Goal: Information Seeking & Learning: Learn about a topic

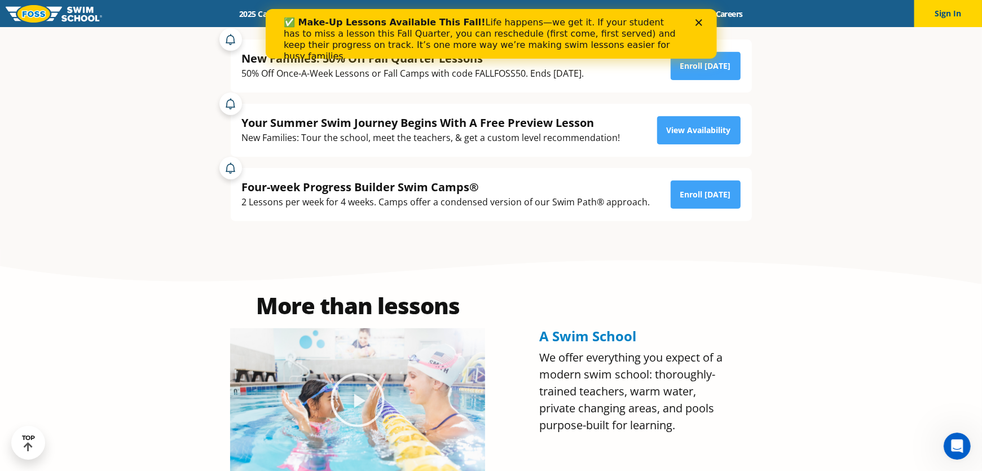
scroll to position [639, 0]
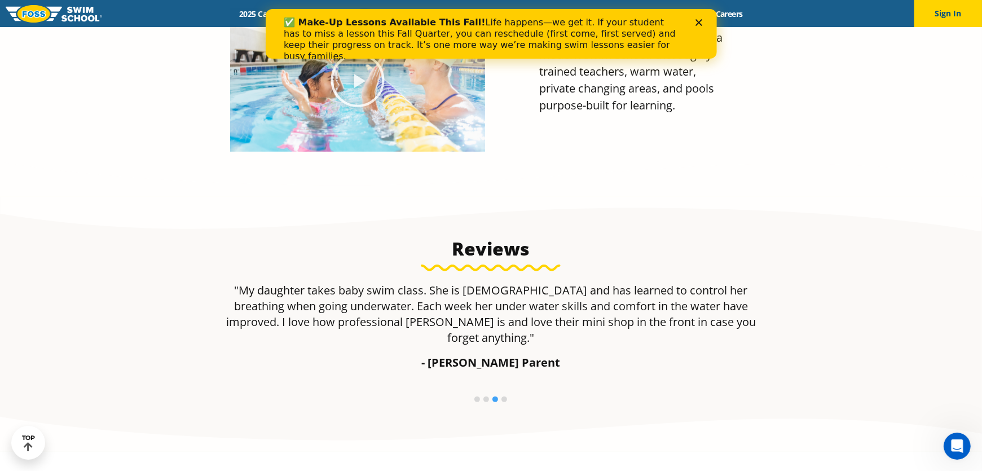
click at [574, 206] on section "Reviews "We are very pleased with the management and swim instructors at [PERSO…" at bounding box center [491, 324] width 982 height 255
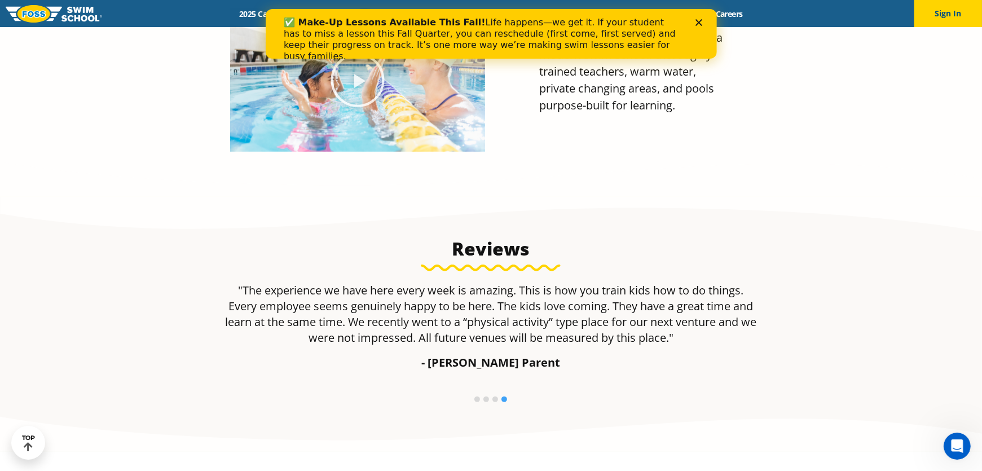
scroll to position [959, 0]
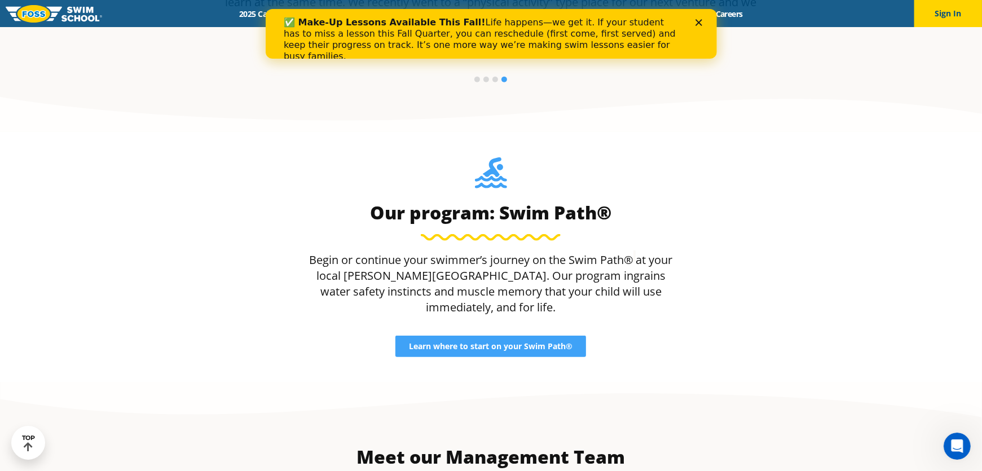
click at [701, 18] on div "✅ Make-Up Lessons Available This Fall! Life happens—we get it. If your student …" at bounding box center [490, 40] width 451 height 52
click at [699, 23] on polygon "Close" at bounding box center [698, 22] width 7 height 7
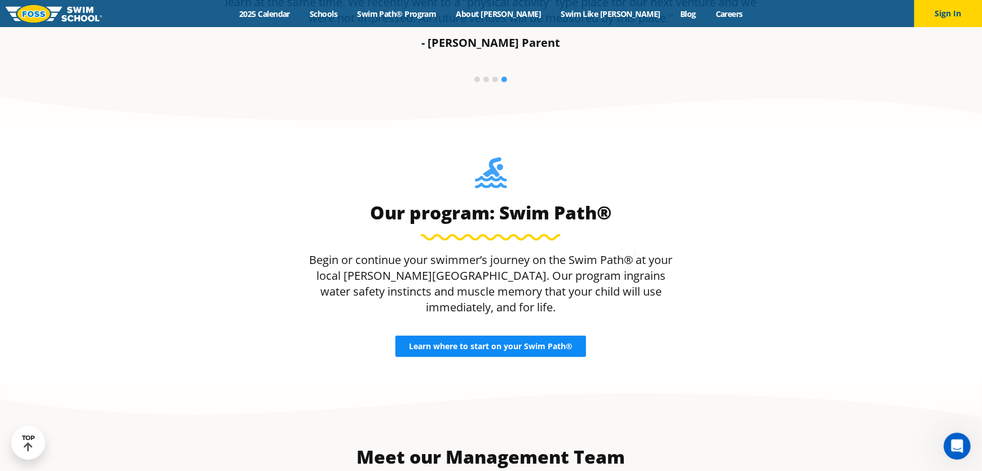
click at [571, 342] on span "Learn where to start on your Swim Path®" at bounding box center [491, 346] width 164 height 8
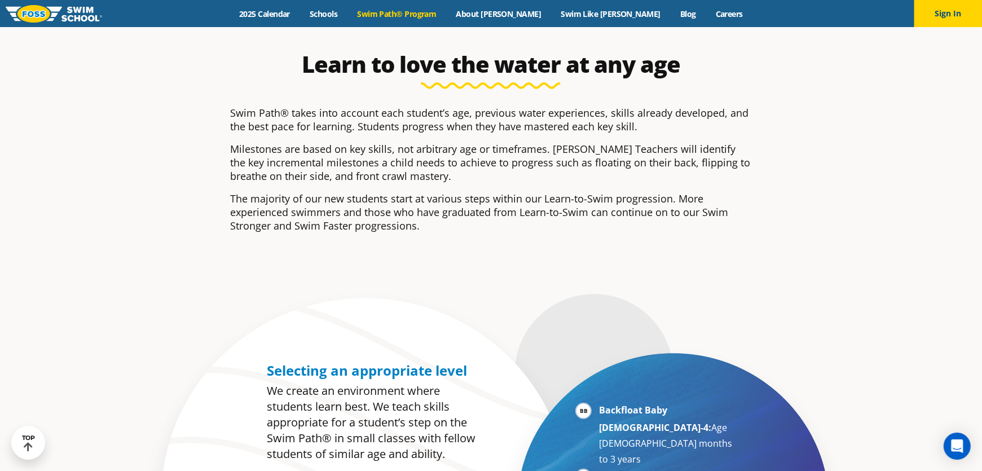
scroll to position [639, 0]
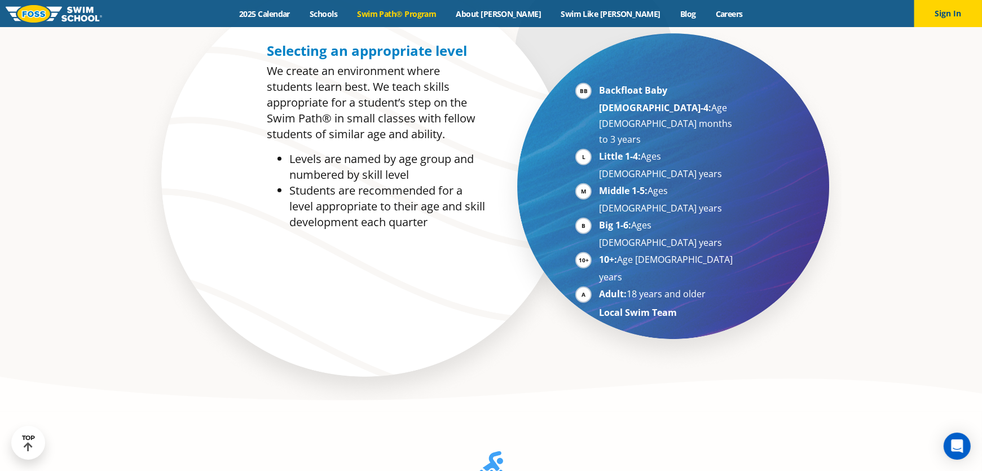
click at [516, 276] on div "Selecting an appropriate level We create an environment where students learn be…" at bounding box center [491, 189] width 544 height 445
click at [522, 276] on div "Selecting an appropriate level We create an environment where students learn be…" at bounding box center [491, 189] width 544 height 445
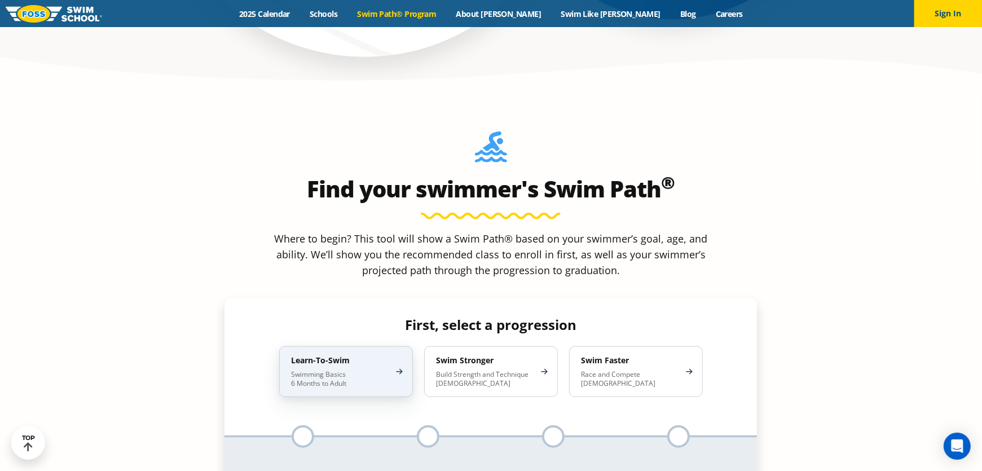
click at [370, 370] on p "Swimming Basics 6 Months to Adult" at bounding box center [340, 379] width 99 height 18
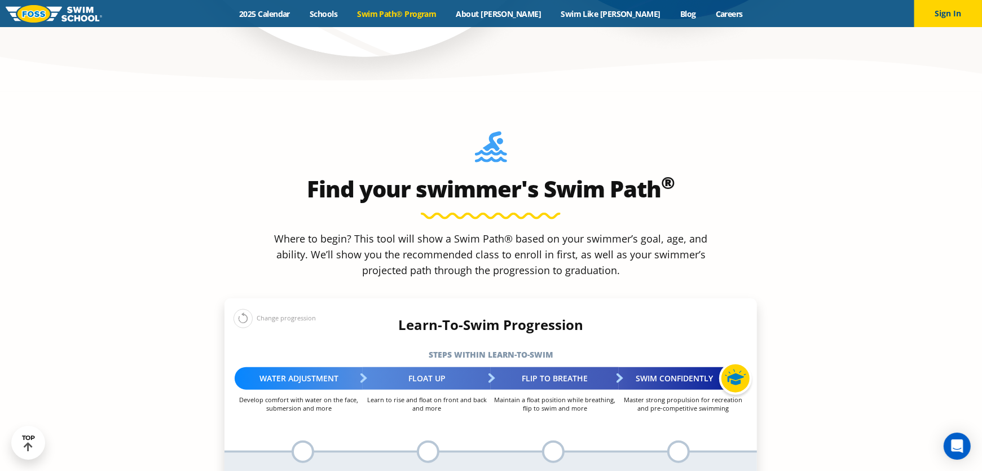
scroll to position [1278, 0]
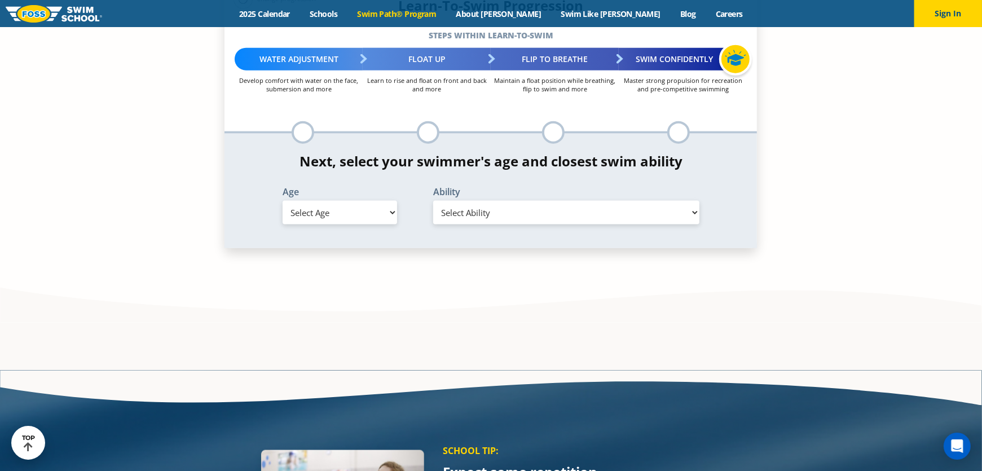
drag, startPoint x: 383, startPoint y: 124, endPoint x: 379, endPoint y: 132, distance: 9.3
click at [383, 201] on select "Select Age 6 months - 1 year 1 year 2 years 3 years 4 years 5 years 6 years 7 y…" at bounding box center [340, 213] width 115 height 24
select select "5-years"
click at [283, 201] on select "Select Age 6 months - 1 year 1 year 2 years 3 years 4 years 5 years 6 years 7 y…" at bounding box center [340, 213] width 115 height 24
click at [471, 201] on select "Select Ability First in-water experience When in the water, reliant on a life j…" at bounding box center [566, 213] width 266 height 24
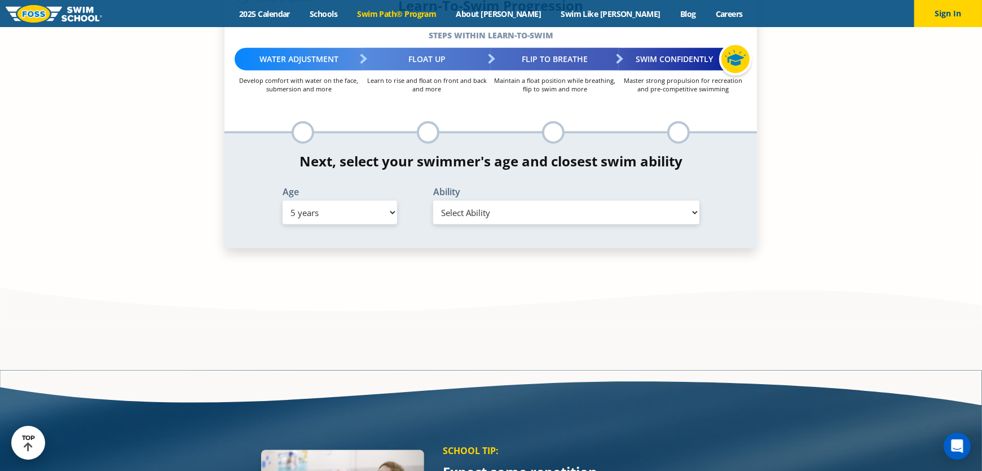
select select "5-years-when-in-the-water-reliant-on-a-life-jacket-or-floatation-device"
click at [433, 201] on select "Select Ability First in-water experience When in the water, reliant on a life j…" at bounding box center [566, 213] width 266 height 24
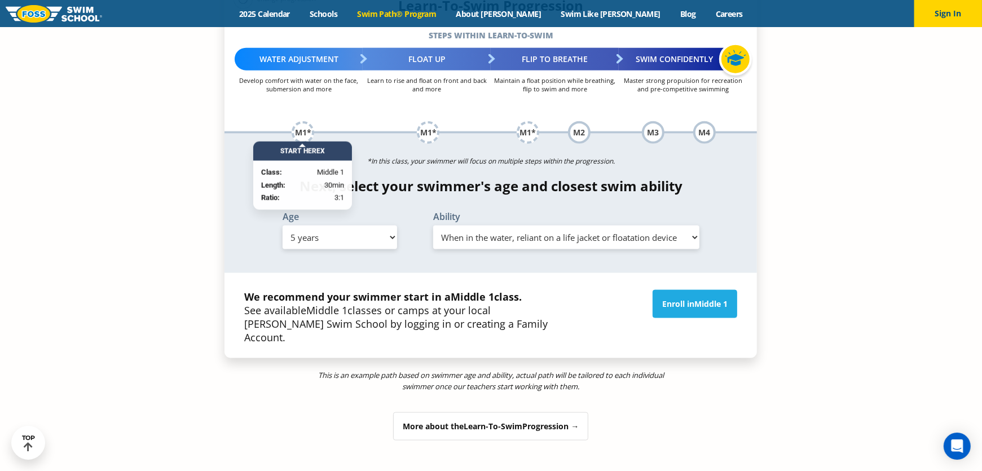
click at [389, 290] on p "We recommend your swimmer start in a Middle 1 class. See available Middle 1 cla…" at bounding box center [406, 317] width 325 height 54
click at [356, 226] on select "Select Age 6 months - 1 year 1 year 2 years 3 years 4 years 5 years 6 years 7 y…" at bounding box center [340, 238] width 115 height 24
select select "4-years"
click at [283, 226] on select "Select Age 6 months - 1 year 1 year 2 years 3 years 4 years 5 years 6 years 7 y…" at bounding box center [340, 238] width 115 height 24
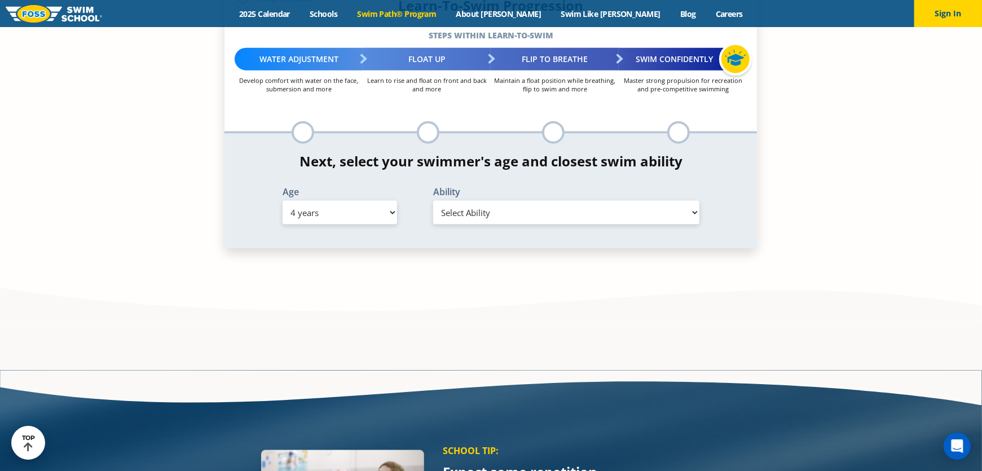
click at [524, 201] on select "Select Ability First in-water experience When in the water, reliant on a life j…" at bounding box center [566, 213] width 266 height 24
click at [433, 201] on select "Select Ability First in-water experience When in the water, reliant on a life j…" at bounding box center [566, 213] width 266 height 24
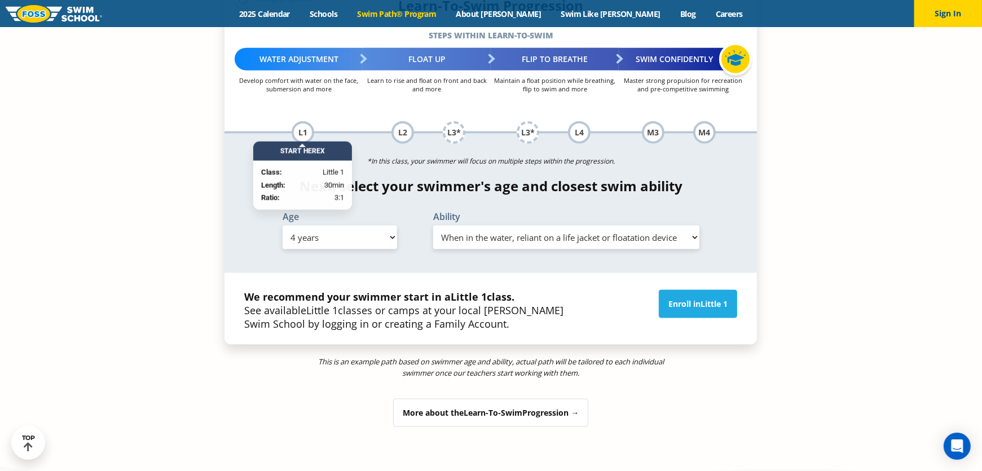
click at [450, 290] on p "We recommend your swimmer start in a Little 1 class. See available Little 1 cla…" at bounding box center [406, 310] width 325 height 41
click at [447, 290] on p "We recommend your swimmer start in a Little 1 class. See available Little 1 cla…" at bounding box center [406, 310] width 325 height 41
click at [466, 290] on p "We recommend your swimmer start in a Little 1 class. See available Little 1 cla…" at bounding box center [406, 310] width 325 height 41
drag, startPoint x: 504, startPoint y: 126, endPoint x: 500, endPoint y: 138, distance: 13.0
click at [504, 212] on label "Ability" at bounding box center [566, 216] width 266 height 9
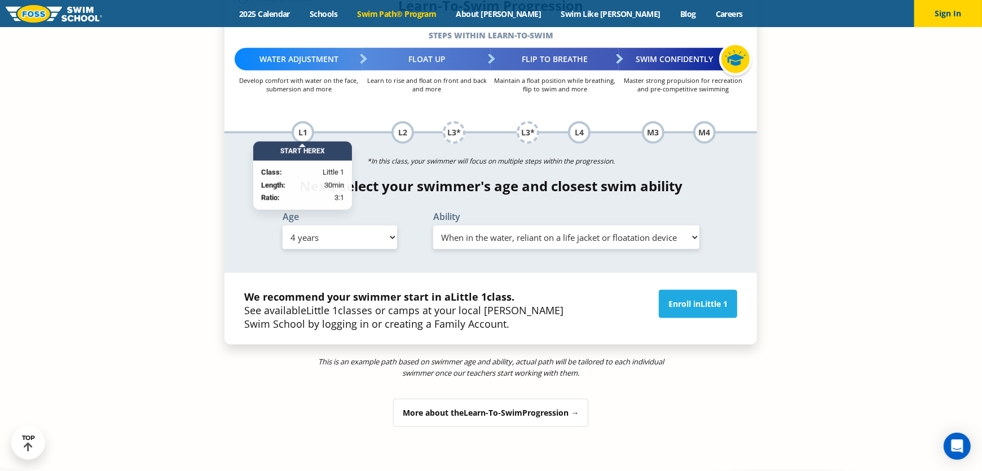
click at [500, 226] on select "Select Ability First in-water experience When in the water, reliant on a life j…" at bounding box center [566, 238] width 266 height 24
click at [433, 226] on select "Select Ability First in-water experience When in the water, reliant on a life j…" at bounding box center [566, 238] width 266 height 24
click at [508, 226] on select "Select Ability First in-water experience When in the water, reliant on a life j…" at bounding box center [566, 238] width 266 height 24
select select "4-years-unsureor-my-swimmer-does-not-fit-within-any-of-these"
click at [433, 226] on select "Select Ability First in-water experience When in the water, reliant on a life j…" at bounding box center [566, 238] width 266 height 24
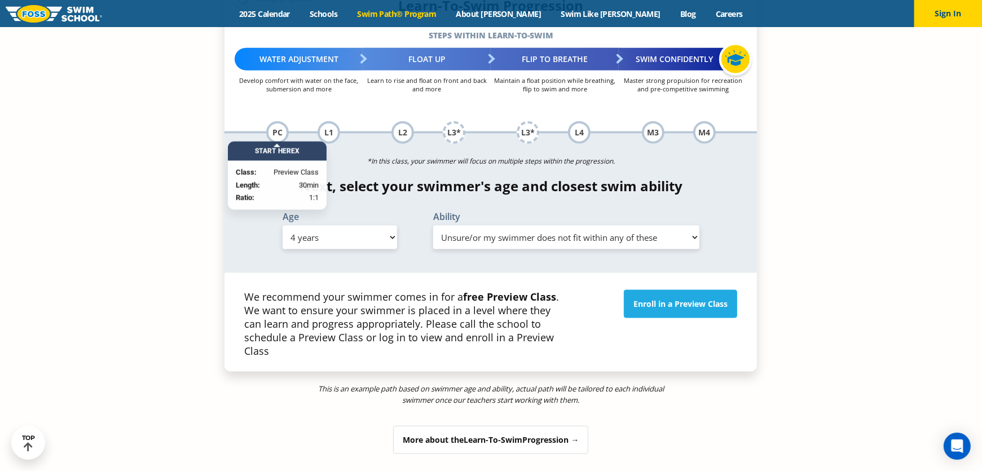
drag, startPoint x: 468, startPoint y: 245, endPoint x: 421, endPoint y: 203, distance: 63.1
click at [466, 290] on p "We recommend your swimmer comes in for a free Preview Class . We want to ensure…" at bounding box center [406, 324] width 325 height 68
click at [368, 226] on select "Select Age 6 months - 1 year 1 year 2 years 3 years 4 years 5 years 6 years 7 y…" at bounding box center [340, 238] width 115 height 24
select select "2-years"
click at [283, 226] on select "Select Age 6 months - 1 year 1 year 2 years 3 years 4 years 5 years 6 years 7 y…" at bounding box center [340, 238] width 115 height 24
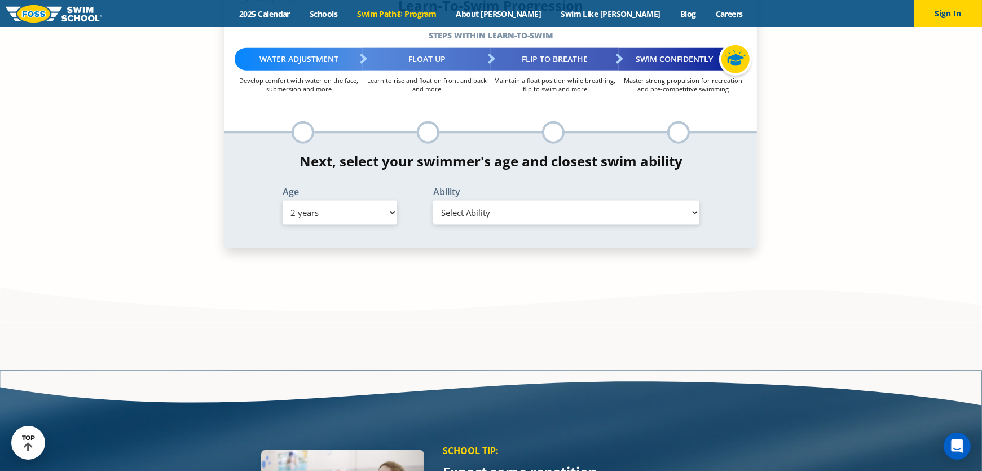
click at [529, 201] on select "Select Ability First in-water experience Comfortable with water poured over the…" at bounding box center [566, 213] width 266 height 24
click at [433, 201] on select "Select Ability First in-water experience Comfortable with water poured over the…" at bounding box center [566, 213] width 266 height 24
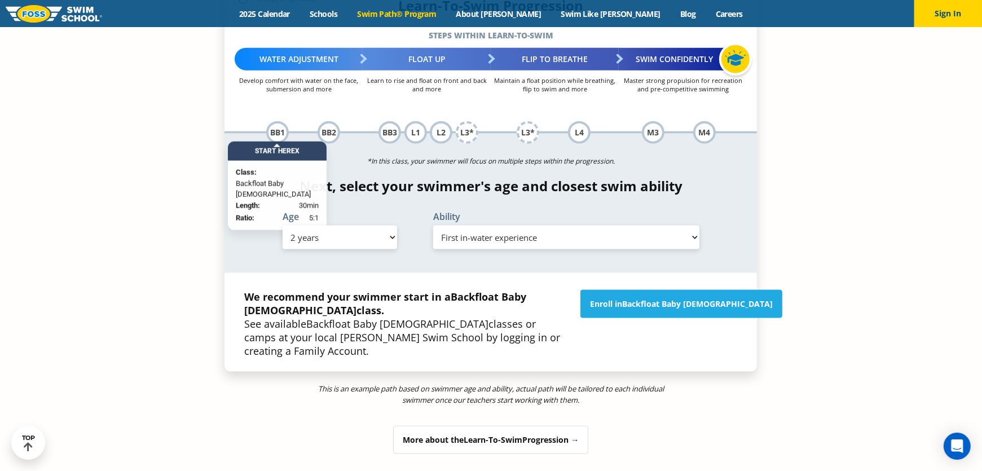
click at [507, 226] on select "Select Ability First in-water experience Comfortable with water poured over the…" at bounding box center [566, 238] width 266 height 24
select select "2-years-comfortable-with-water-poured-over-face-eyes-and-ears-and-with-ears-in-…"
click at [433, 226] on select "Select Ability First in-water experience Comfortable with water poured over the…" at bounding box center [566, 238] width 266 height 24
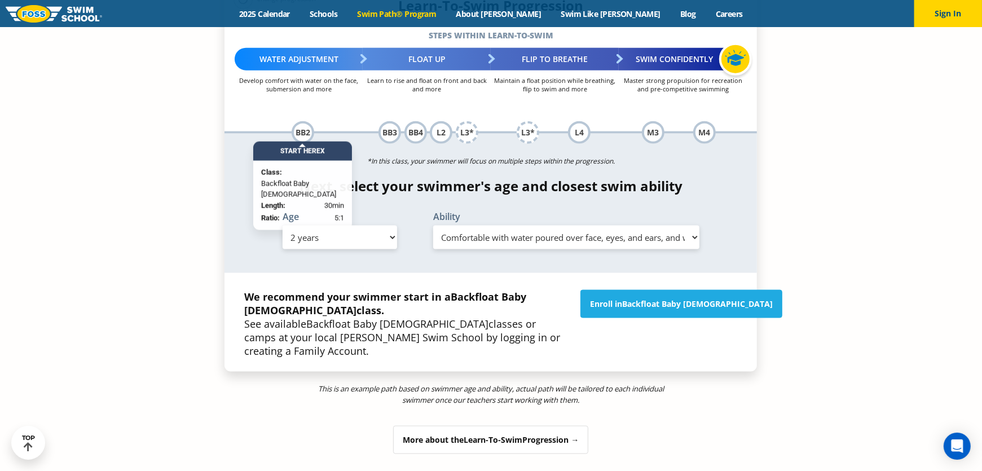
scroll to position [959, 0]
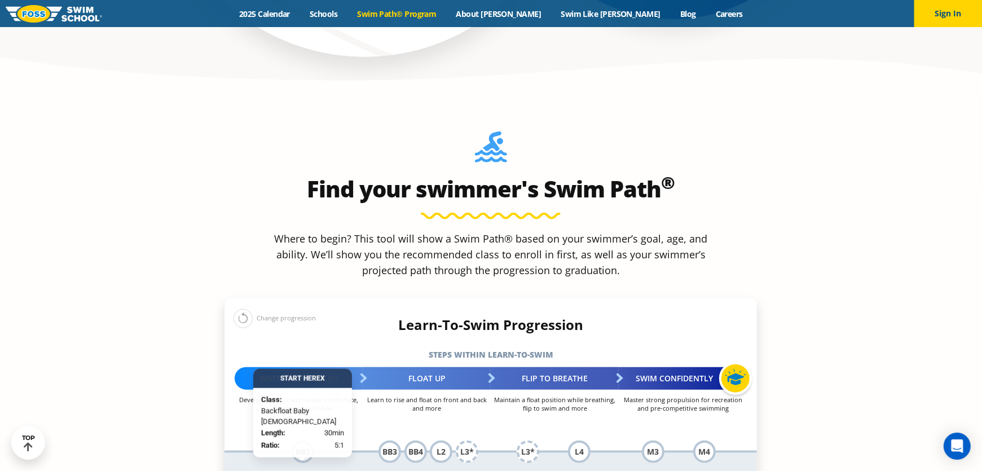
click at [315, 369] on div "Start Here X" at bounding box center [302, 378] width 99 height 19
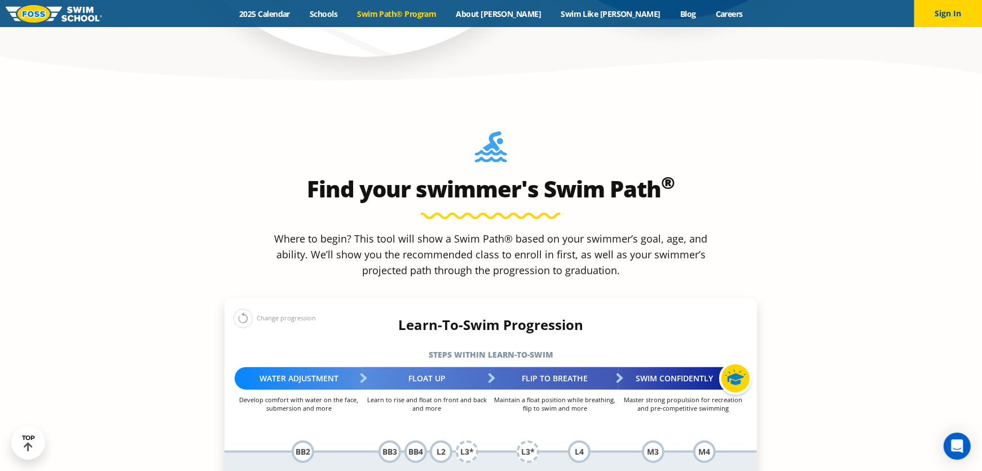
click at [336, 347] on h5 "Steps within Learn-to-Swim" at bounding box center [491, 355] width 533 height 16
click at [444, 441] on div "L2" at bounding box center [441, 452] width 23 height 23
click at [442, 441] on div "L2" at bounding box center [441, 452] width 23 height 23
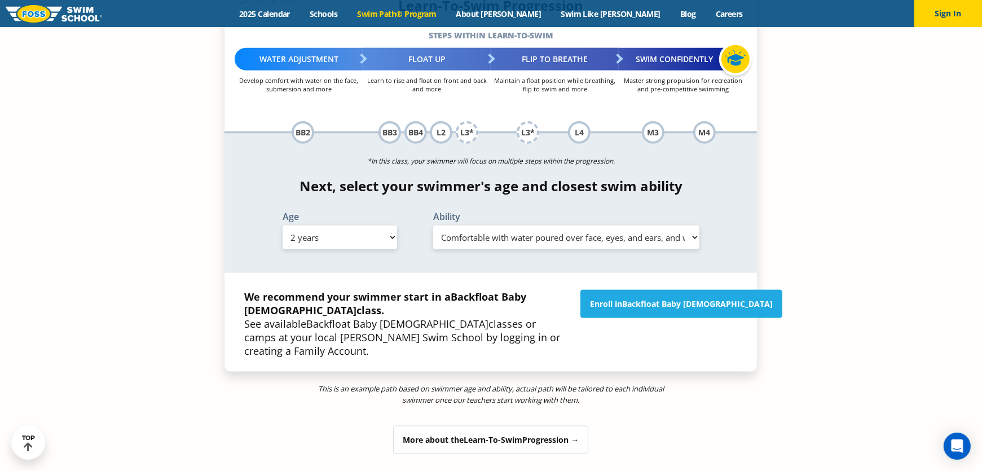
click at [363, 212] on div "Age Select Age 6 months - 1 year 1 year 2 years 3 years 4 years 5 years 6 years…" at bounding box center [340, 232] width 151 height 41
click at [364, 226] on select "Select Age 6 months - 1 year 1 year 2 years 3 years 4 years 5 years 6 years 7 y…" at bounding box center [340, 238] width 115 height 24
click at [283, 226] on select "Select Age 6 months - 1 year 1 year 2 years 3 years 4 years 5 years 6 years 7 y…" at bounding box center [340, 238] width 115 height 24
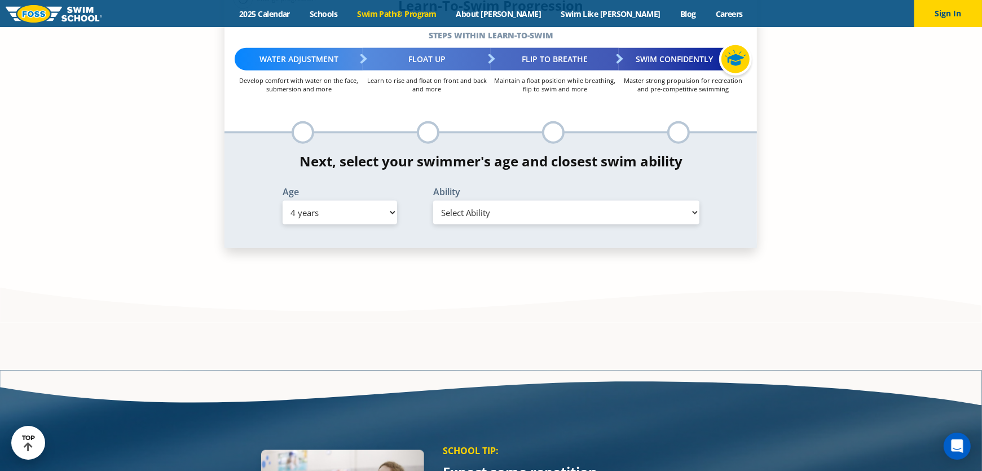
drag, startPoint x: 345, startPoint y: 122, endPoint x: 348, endPoint y: 130, distance: 8.2
click at [345, 201] on select "Select Age 6 months - 1 year 1 year 2 years 3 years 4 years 5 years 6 years 7 y…" at bounding box center [340, 213] width 115 height 24
select select "5-years"
click at [283, 201] on select "Select Age 6 months - 1 year 1 year 2 years 3 years 4 years 5 years 6 years 7 y…" at bounding box center [340, 213] width 115 height 24
click at [475, 201] on select "Select Ability First in-water experience When in the water, reliant on a life j…" at bounding box center [566, 213] width 266 height 24
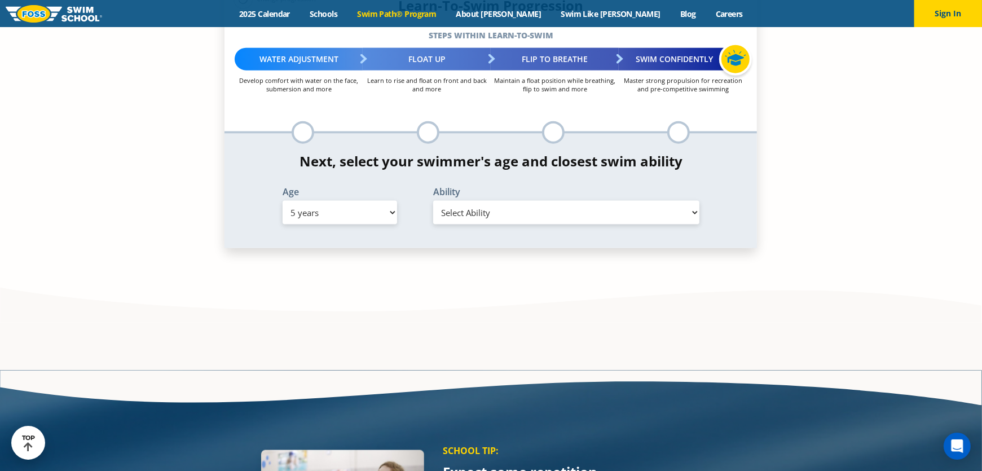
select select "5-years-when-in-the-water-reliant-on-a-life-jacket-or-floatation-device"
click at [433, 201] on select "Select Ability First in-water experience When in the water, reliant on a life j…" at bounding box center [566, 213] width 266 height 24
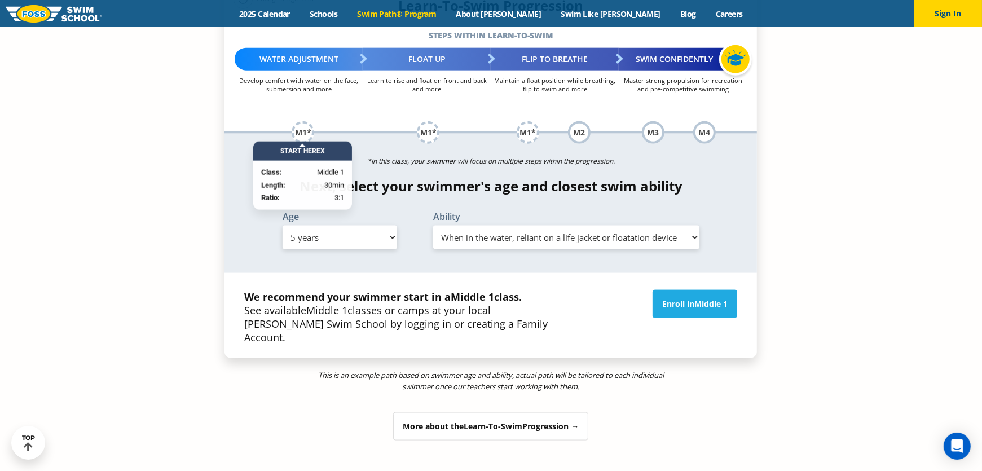
click at [294, 121] on div "M1*" at bounding box center [303, 132] width 23 height 23
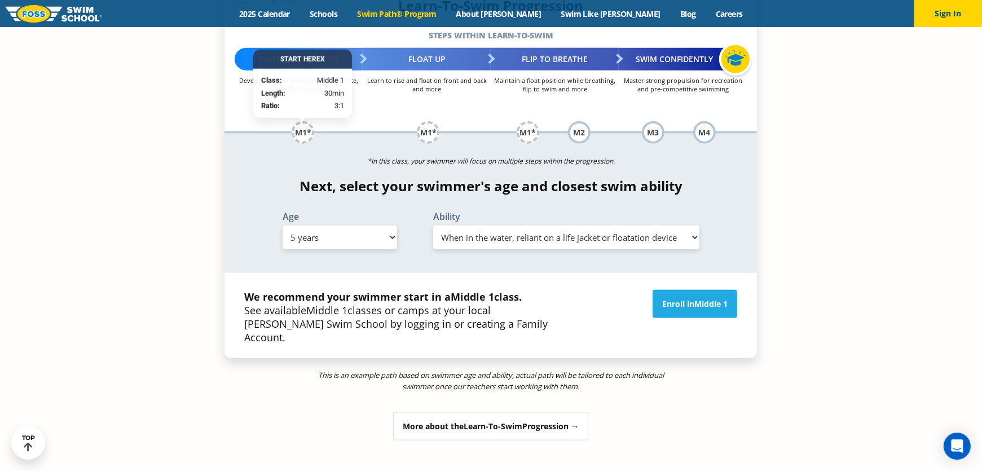
scroll to position [959, 0]
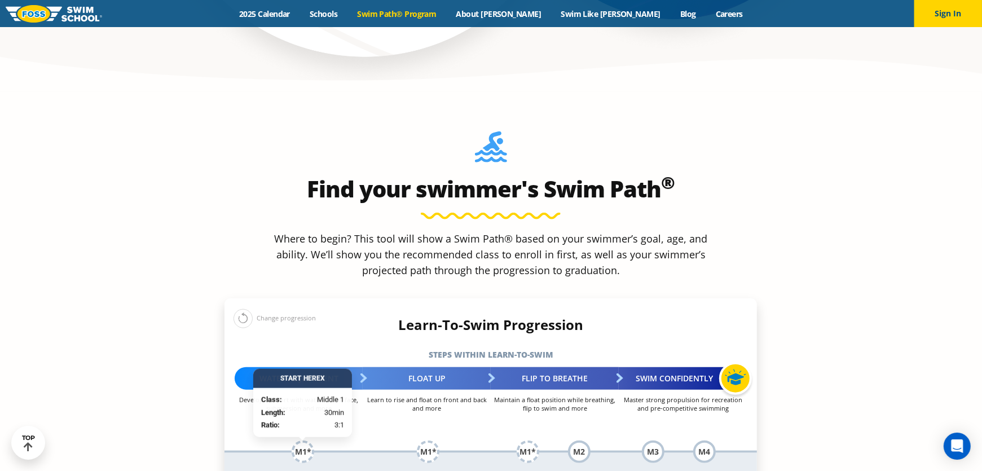
click at [179, 290] on section "Find your swimmer's Swim Path ® Where to begin? This tool will show a Swim Path…" at bounding box center [491, 463] width 982 height 742
click at [304, 369] on div "Start Here X" at bounding box center [302, 378] width 99 height 19
drag, startPoint x: 298, startPoint y: 366, endPoint x: 280, endPoint y: 382, distance: 23.6
click at [298, 441] on div "M1*" at bounding box center [303, 452] width 23 height 23
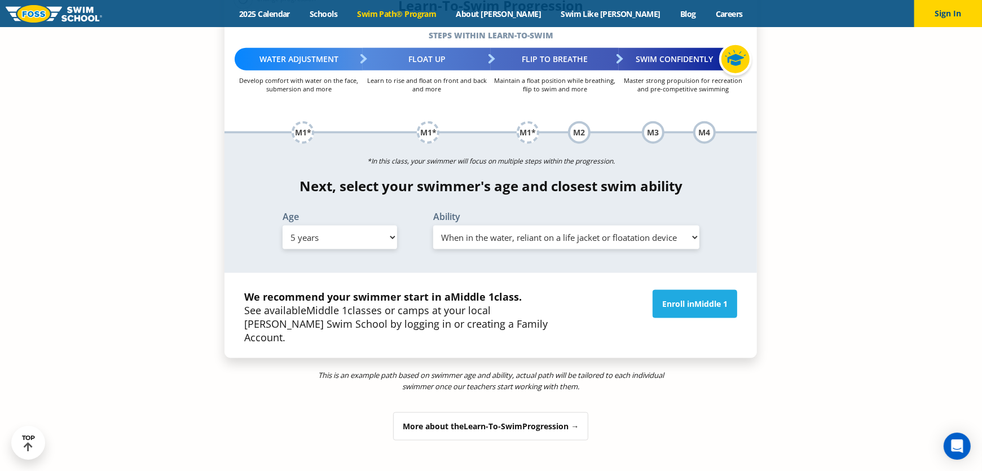
click at [487, 366] on div "Find your swimmer's Swim Path ® Where to begin? This tool will show a Swim Path…" at bounding box center [491, 126] width 544 height 707
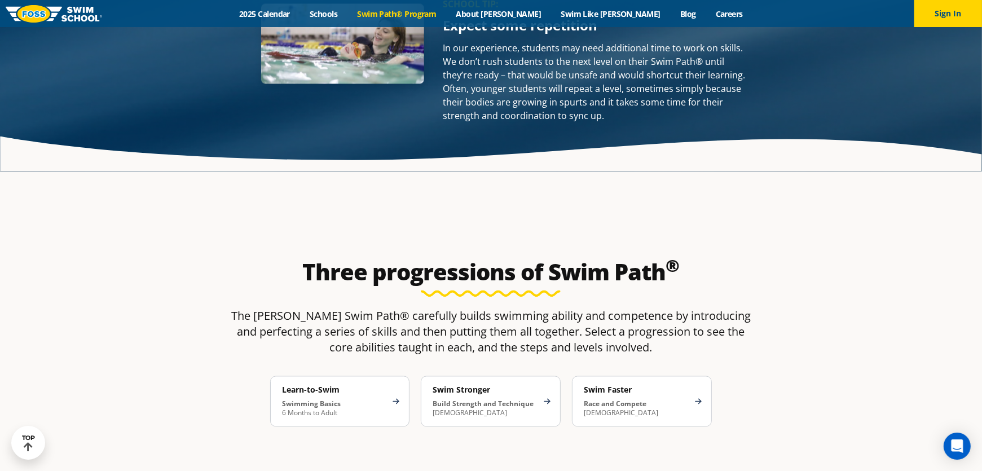
scroll to position [2238, 0]
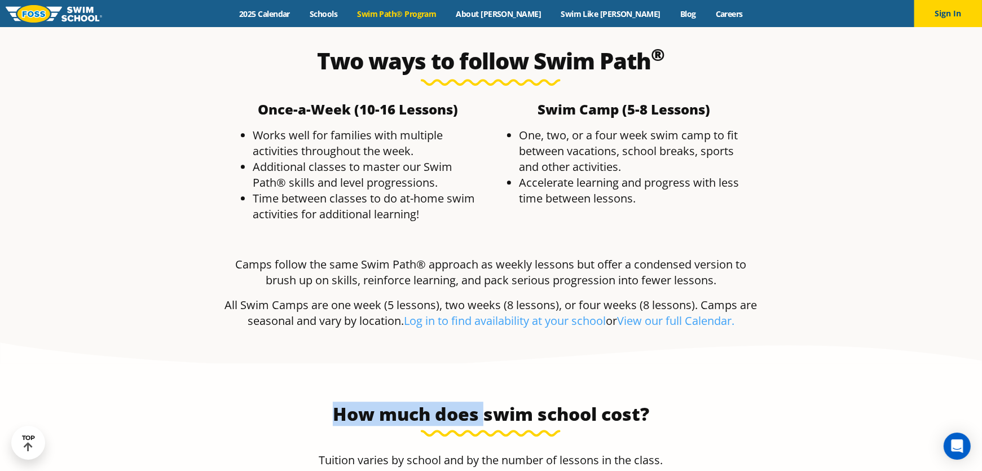
drag, startPoint x: 486, startPoint y: 394, endPoint x: 496, endPoint y: 392, distance: 9.9
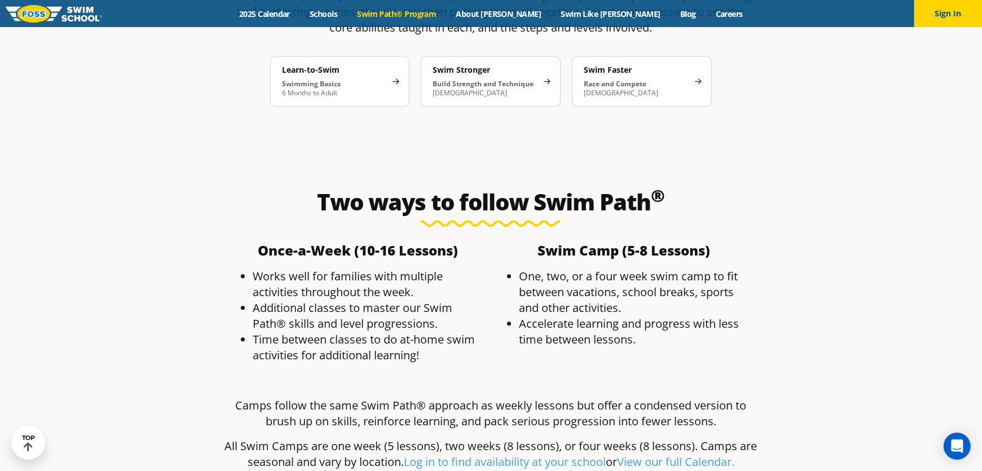
click at [300, 438] on p "All Swim Camps are one week (5 lessons), two weeks (8 lessons), or four weeks (…" at bounding box center [491, 454] width 533 height 32
click at [301, 438] on p "All Swim Camps are one week (5 lessons), two weeks (8 lessons), or four weeks (…" at bounding box center [491, 454] width 533 height 32
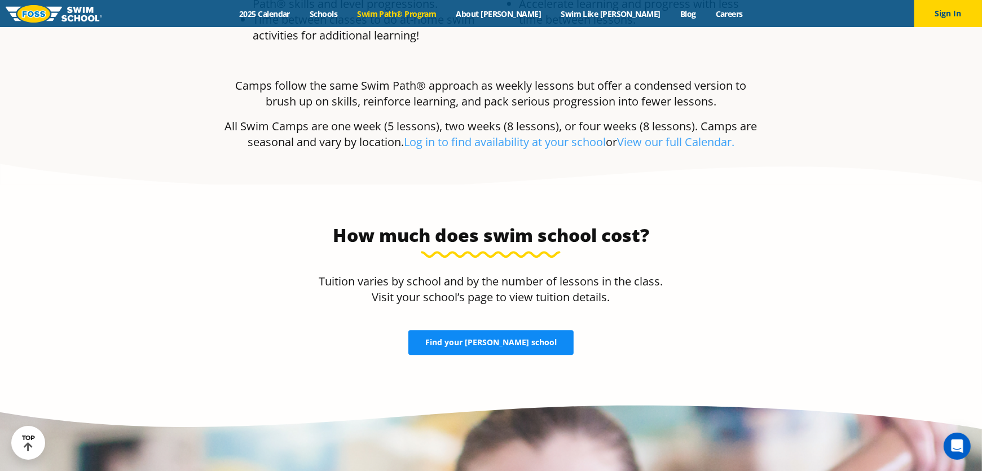
click at [496, 330] on link "Find your FOSS school" at bounding box center [490, 342] width 165 height 25
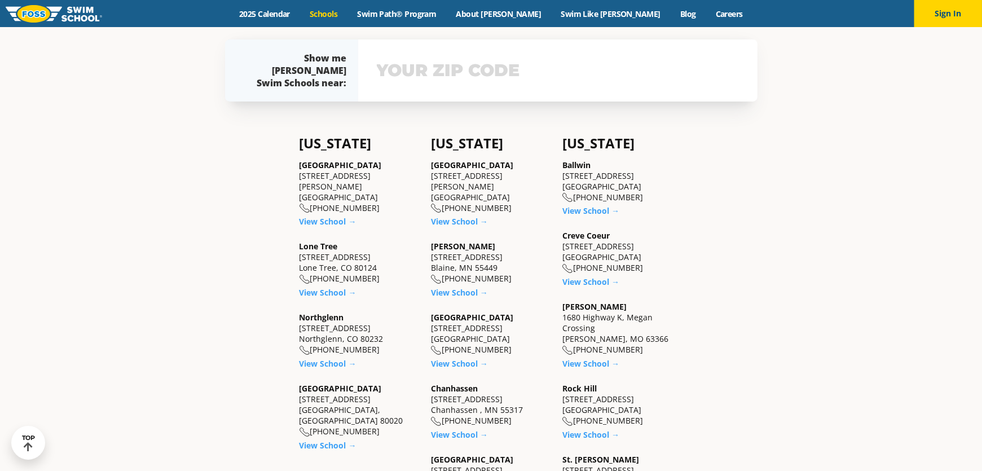
click at [478, 83] on input "text" at bounding box center [558, 70] width 368 height 33
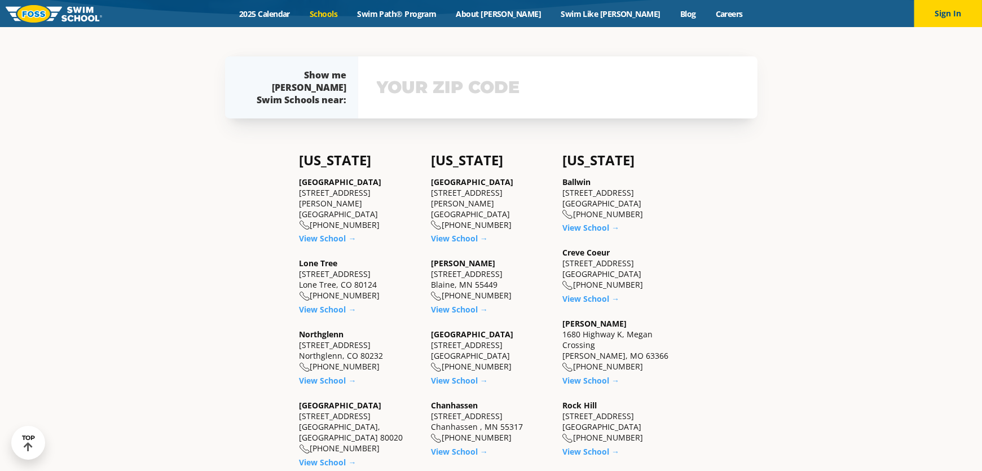
scroll to position [302, 0]
type input "60053"
